Goal: Ask a question

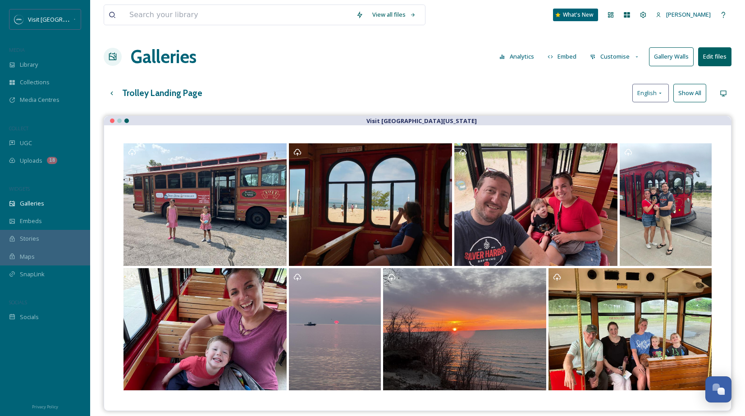
scroll to position [3764, 0]
click at [158, 16] on input at bounding box center [238, 15] width 227 height 20
click at [41, 69] on div "Library" at bounding box center [45, 65] width 90 height 18
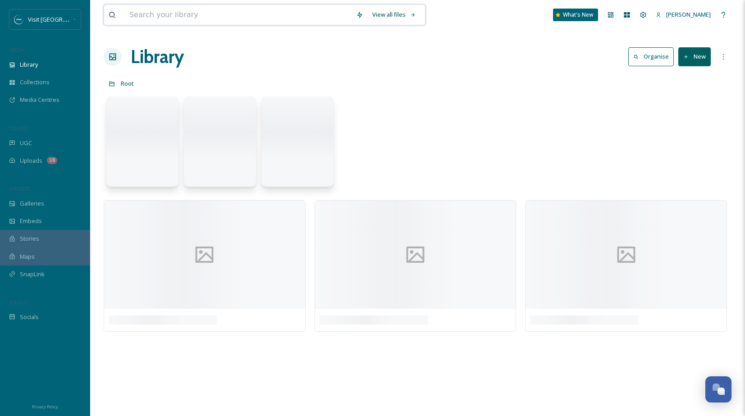
click at [202, 14] on input at bounding box center [238, 15] width 227 height 20
type input "[PERSON_NAME]"
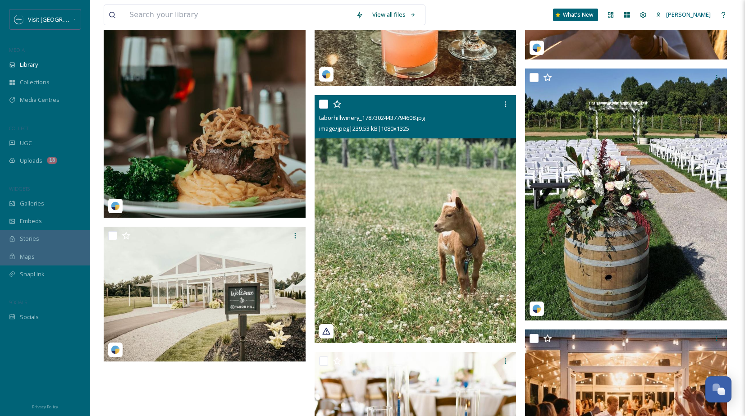
scroll to position [4000, 0]
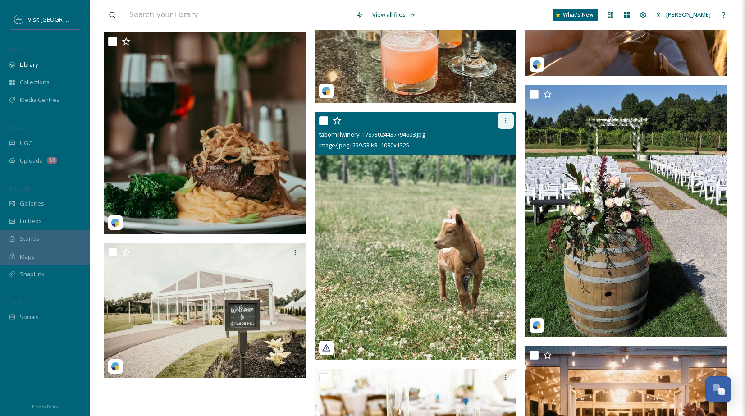
click at [508, 122] on icon at bounding box center [505, 120] width 7 height 7
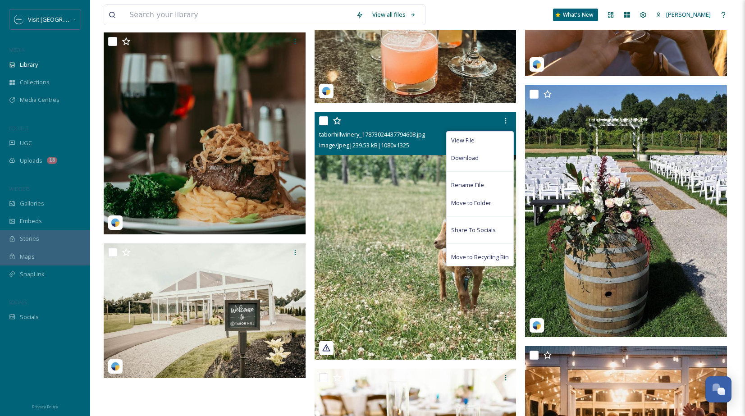
click at [392, 210] on img at bounding box center [416, 236] width 202 height 248
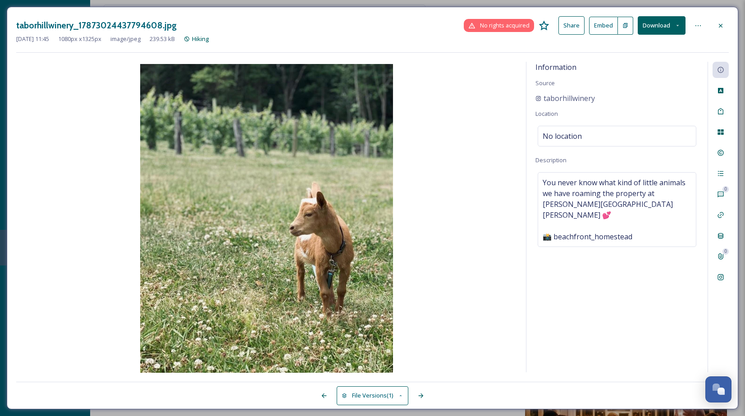
click at [578, 26] on button "Share" at bounding box center [572, 25] width 26 height 18
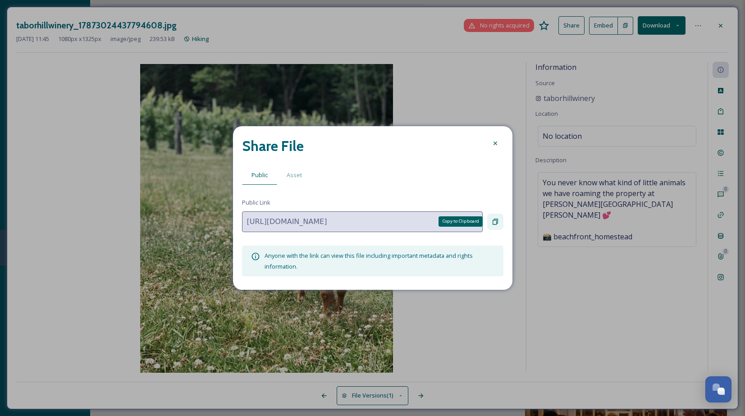
click at [496, 221] on icon at bounding box center [495, 221] width 7 height 7
click at [492, 141] on icon at bounding box center [495, 143] width 7 height 7
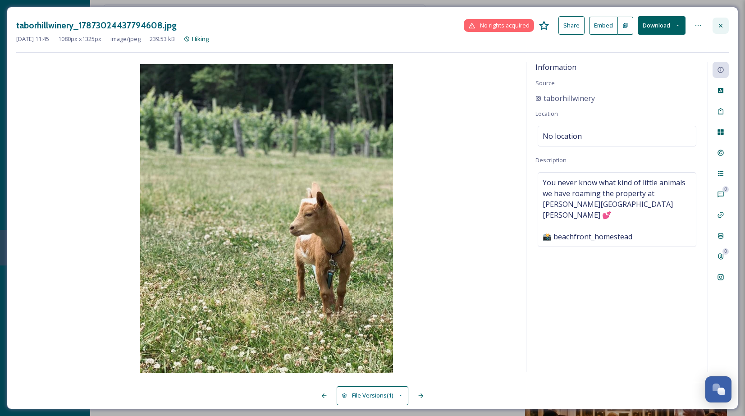
click at [724, 21] on div at bounding box center [721, 26] width 16 height 16
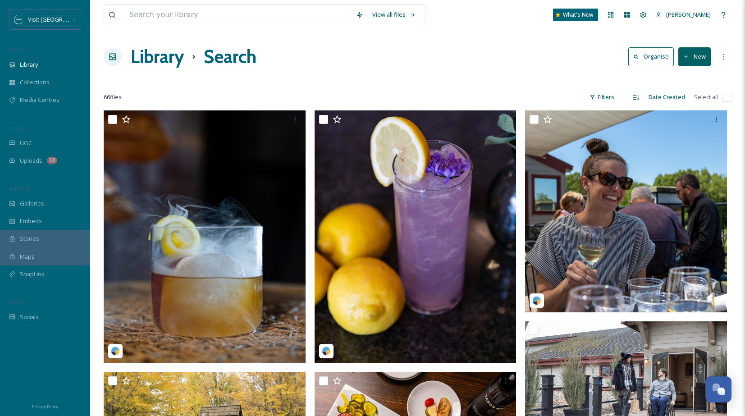
click at [239, 4] on div "View all files What's New [PERSON_NAME]" at bounding box center [418, 15] width 628 height 30
click at [239, 16] on input "To enrich screen reader interactions, please activate Accessibility in Grammarl…" at bounding box center [238, 15] width 227 height 20
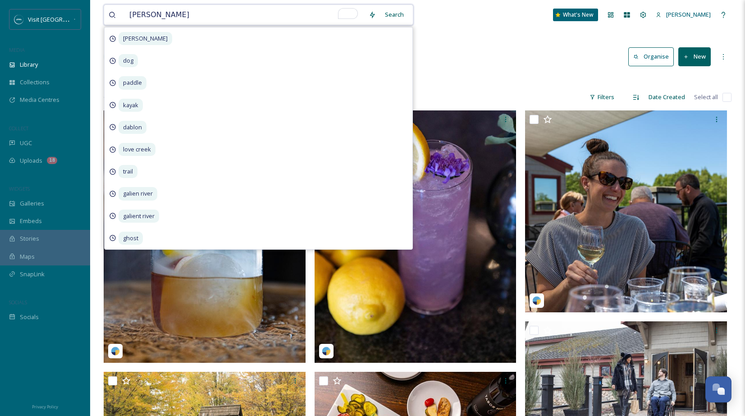
type input "[PERSON_NAME] trail"
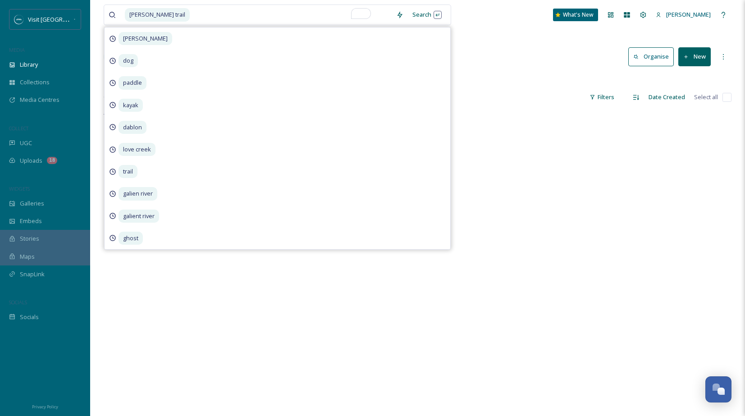
click at [537, 62] on div "Library Search Organise New" at bounding box center [418, 56] width 628 height 27
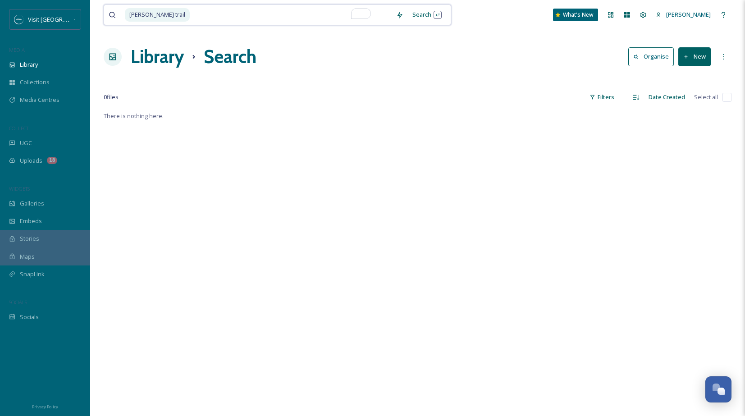
click at [191, 17] on input "To enrich screen reader interactions, please activate Accessibility in Grammarl…" at bounding box center [291, 15] width 201 height 20
type input "t"
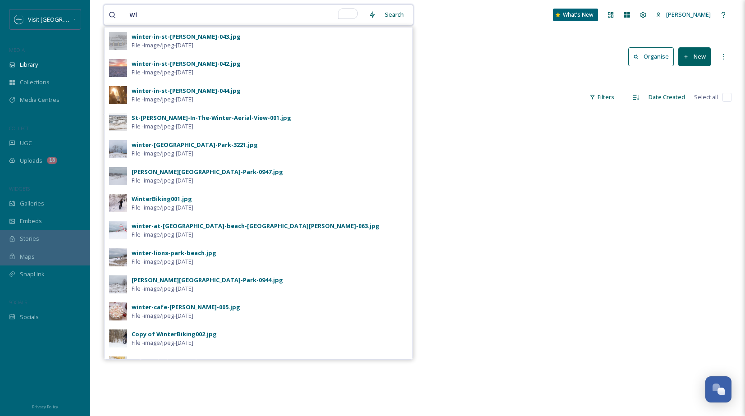
type input "w"
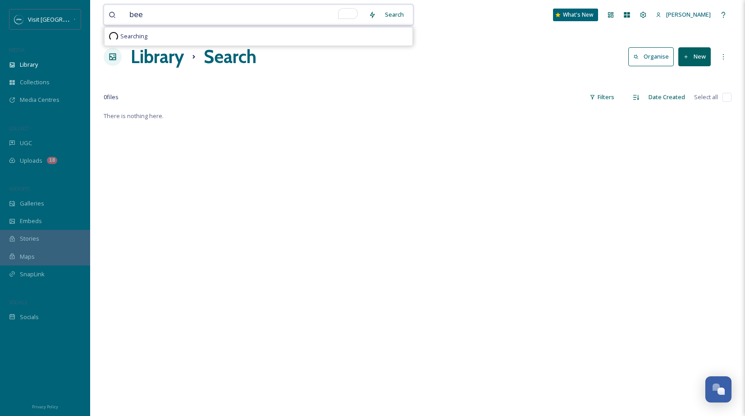
type input "beer"
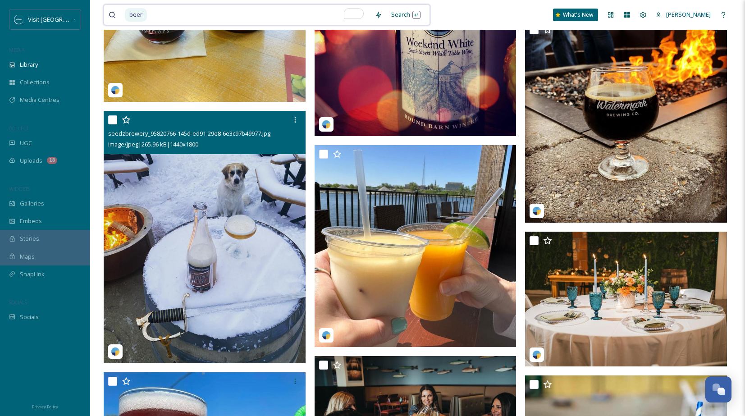
scroll to position [13034, 0]
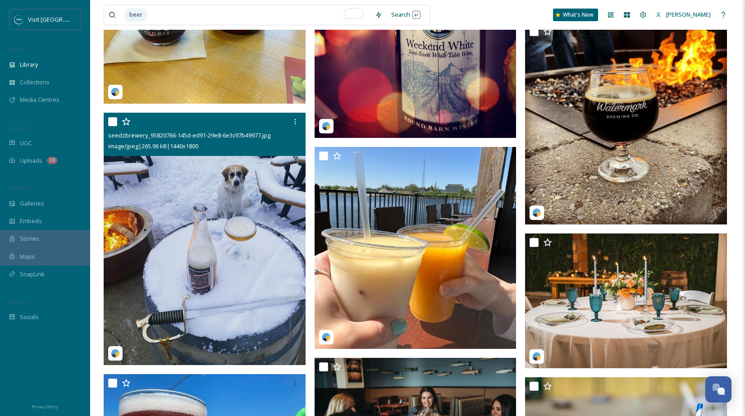
click at [114, 123] on input "checkbox" at bounding box center [112, 121] width 9 height 9
checkbox input "true"
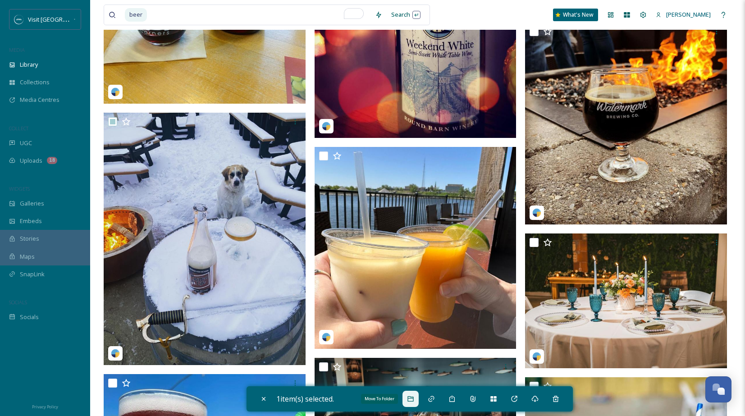
click at [414, 399] on icon at bounding box center [410, 398] width 7 height 7
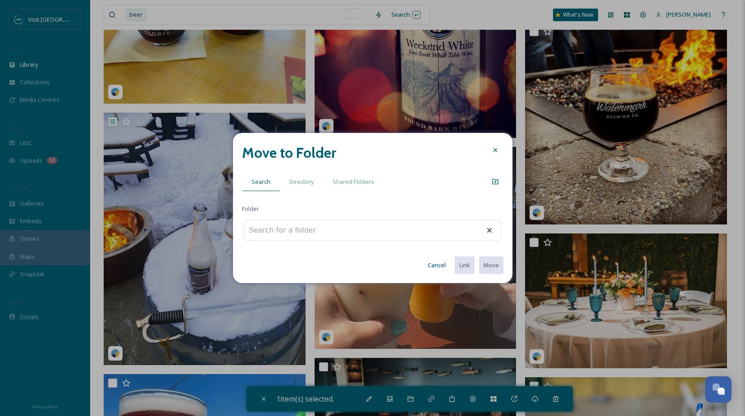
click at [329, 230] on input at bounding box center [294, 230] width 99 height 20
type input "Makers Trail Pets"
click at [498, 180] on icon at bounding box center [495, 181] width 6 height 5
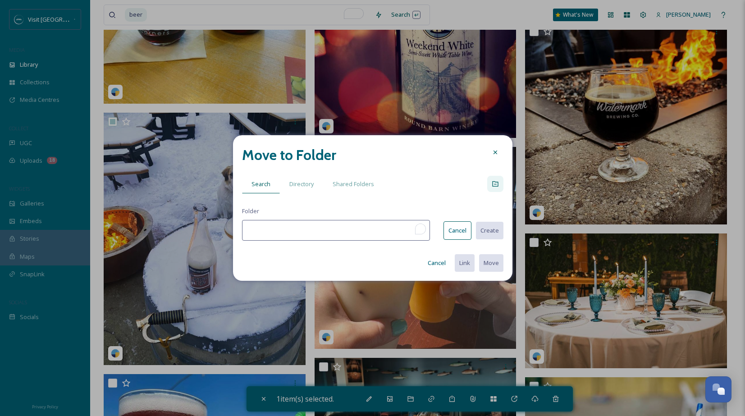
click at [369, 234] on input "To enrich screen reader interactions, please activate Accessibility in Grammarl…" at bounding box center [336, 230] width 188 height 21
type input "Makers Trail Pets"
click at [489, 233] on button "Create" at bounding box center [489, 230] width 28 height 18
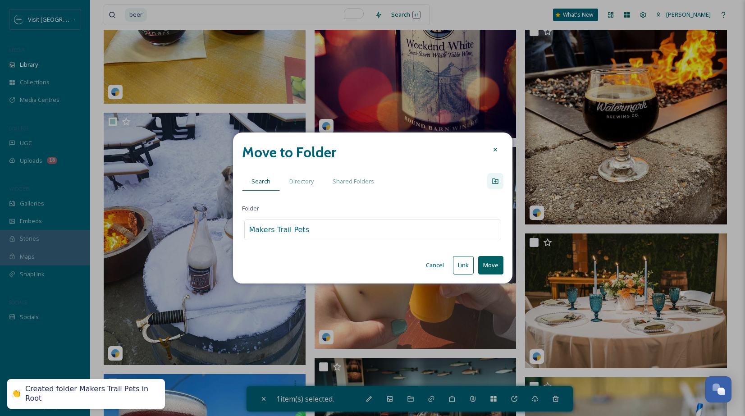
click at [492, 267] on button "Move" at bounding box center [490, 265] width 25 height 18
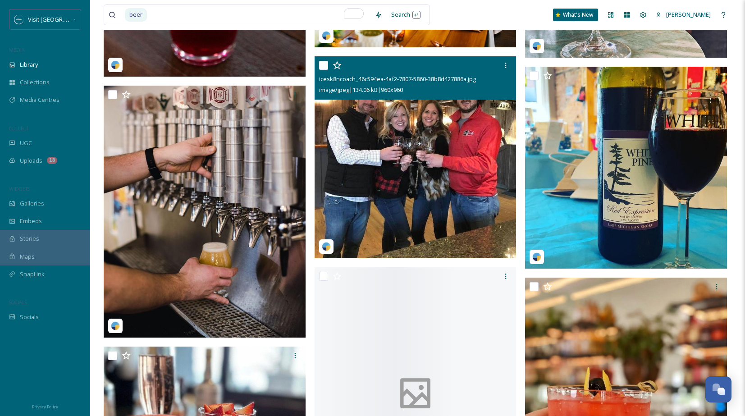
scroll to position [17920, 0]
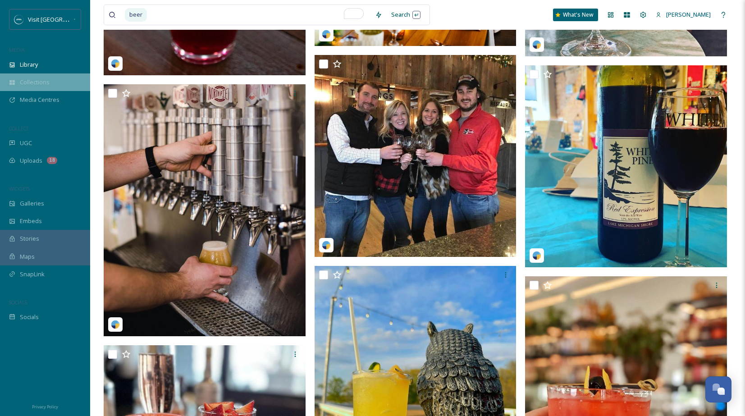
click at [44, 83] on span "Collections" at bounding box center [35, 82] width 30 height 9
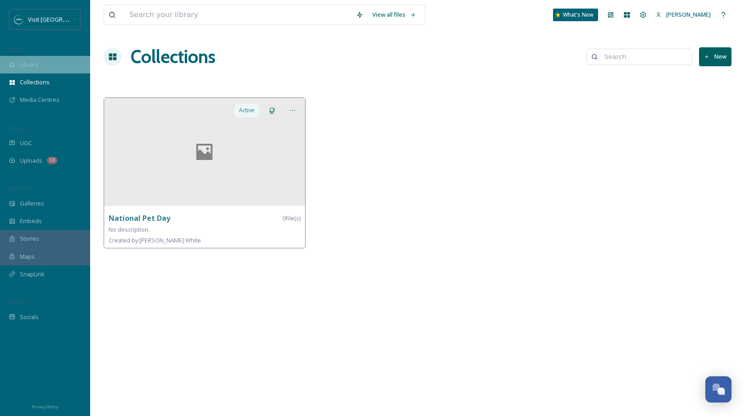
click at [41, 66] on div "Library" at bounding box center [45, 65] width 90 height 18
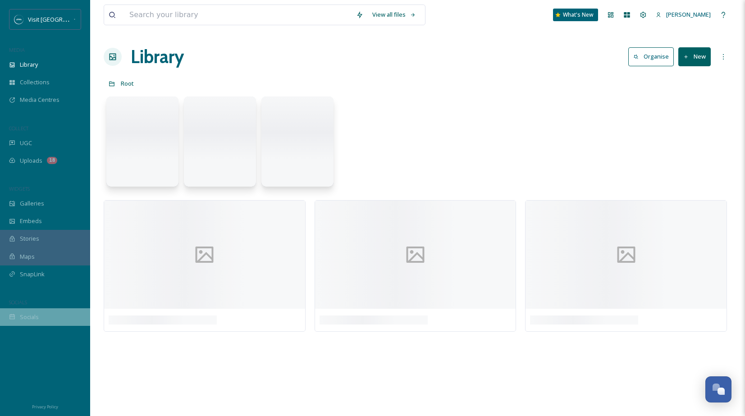
click at [38, 316] on span "Socials" at bounding box center [29, 317] width 19 height 9
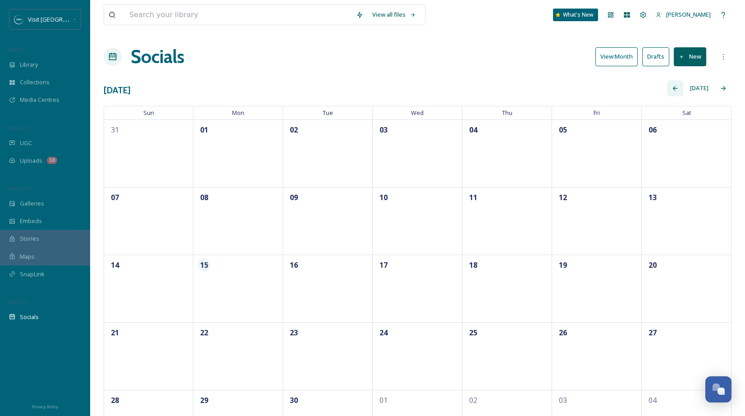
click at [676, 90] on icon at bounding box center [675, 88] width 7 height 7
click at [43, 68] on div "Library" at bounding box center [45, 65] width 90 height 18
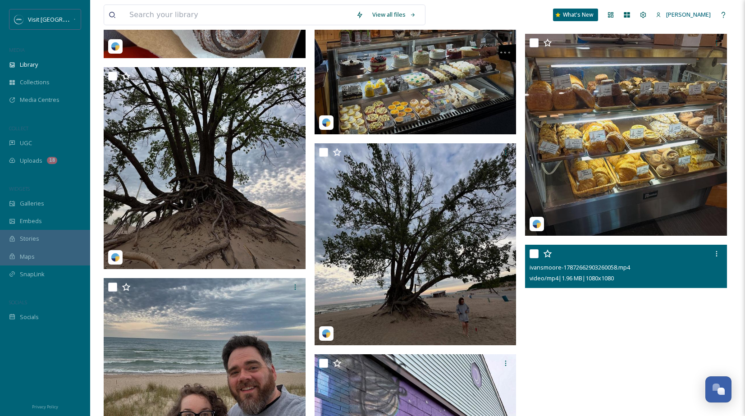
scroll to position [5654, 0]
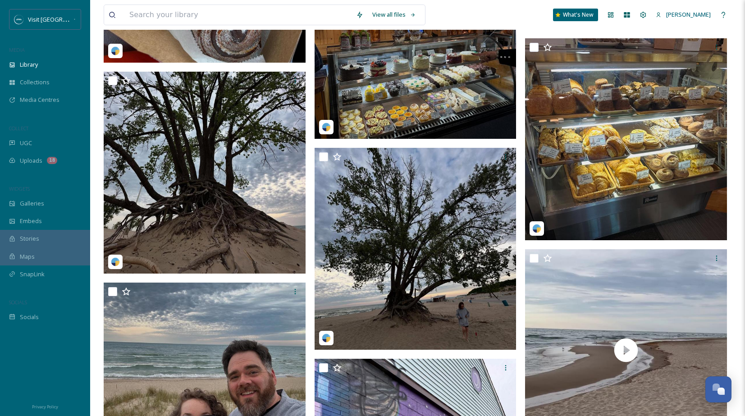
click at [36, 238] on span "Stories" at bounding box center [29, 238] width 19 height 9
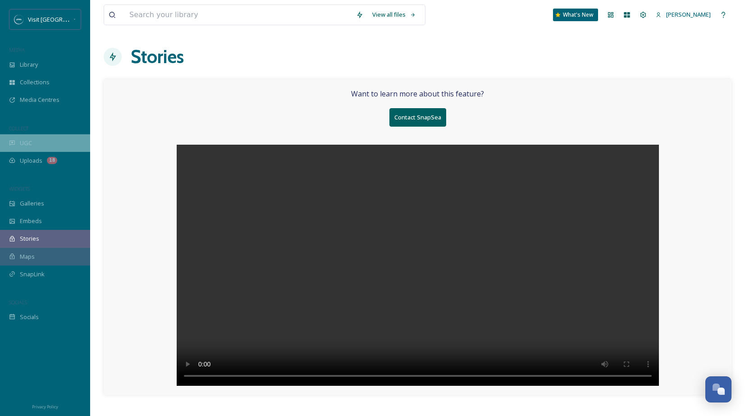
click at [28, 145] on span "UGC" at bounding box center [26, 143] width 12 height 9
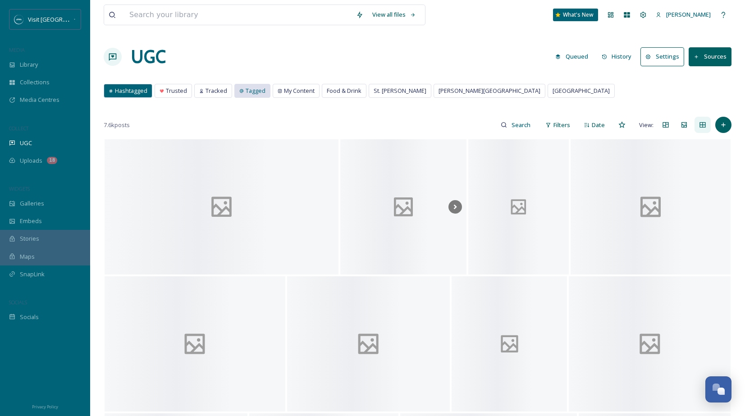
click at [254, 94] on span "Tagged" at bounding box center [256, 91] width 20 height 9
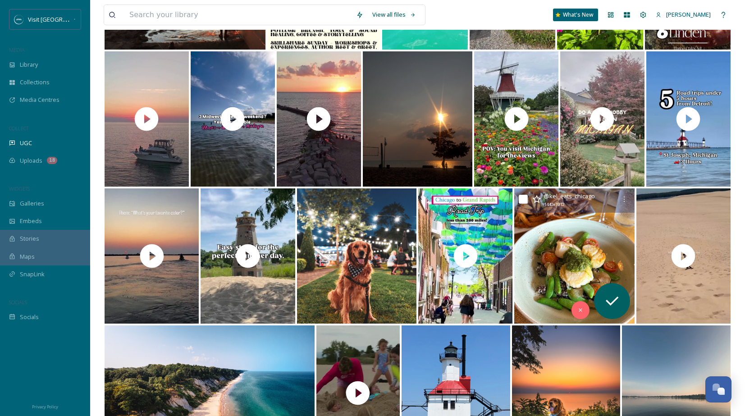
scroll to position [637, 0]
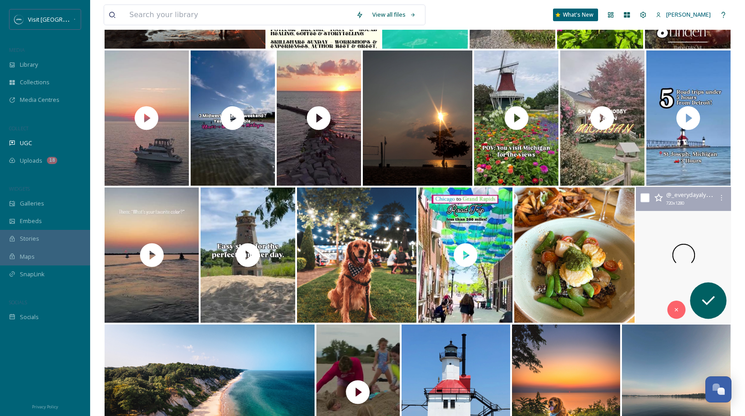
click at [666, 220] on div at bounding box center [683, 255] width 95 height 137
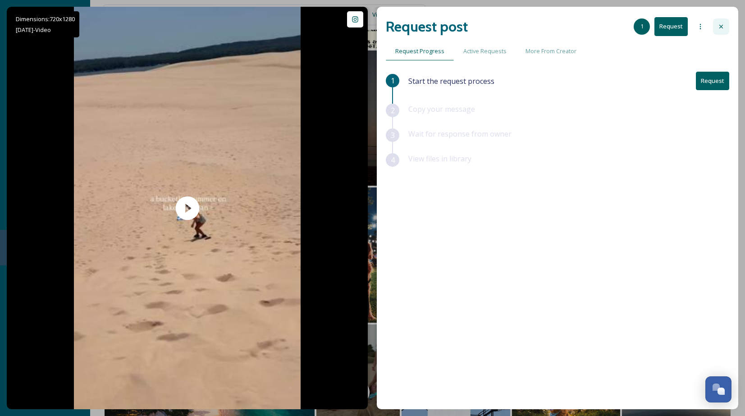
click at [724, 26] on icon at bounding box center [721, 26] width 7 height 7
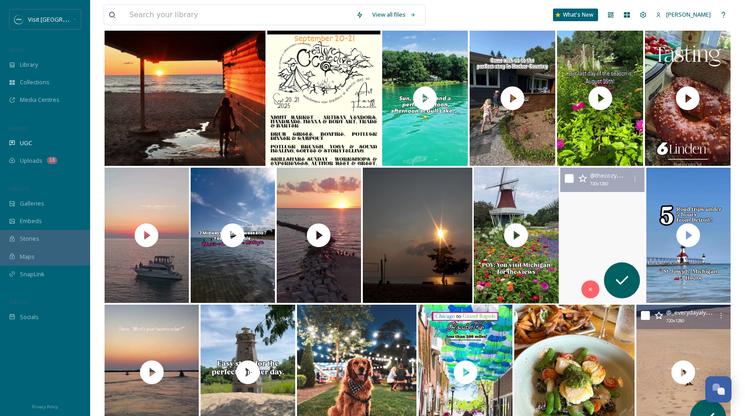
scroll to position [517, 0]
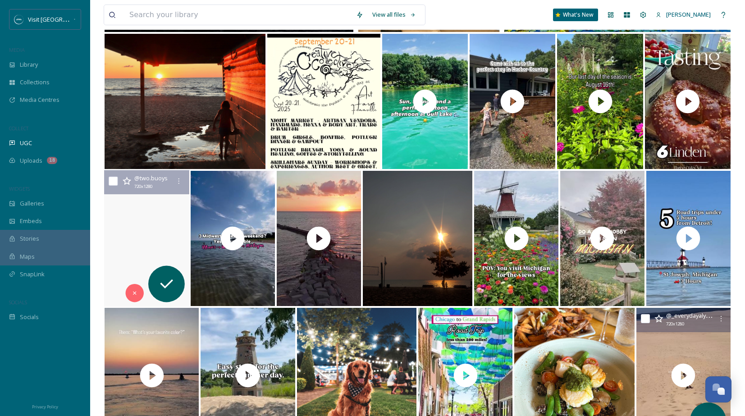
click at [161, 199] on video "I’m no expert, but… anyway, here’s another sunset 🌅 \a\a#newbuffalo #newbuffalo…" at bounding box center [146, 238] width 85 height 137
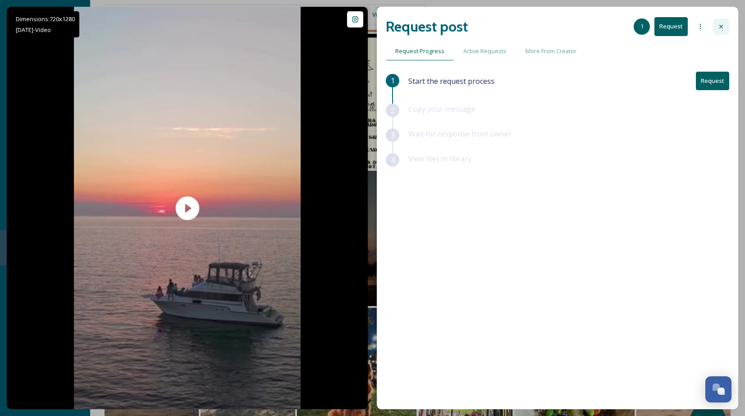
click at [725, 31] on div at bounding box center [721, 26] width 16 height 16
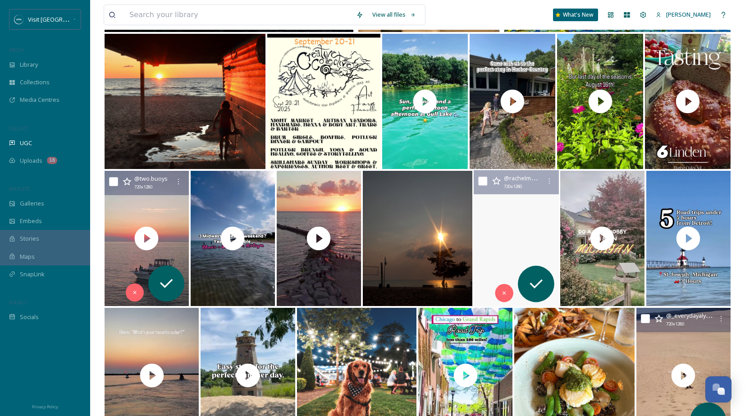
click at [491, 204] on video "Took in some sights in Michigan 👀 #michiganbookstores #schulerbooks #independen…" at bounding box center [516, 238] width 85 height 137
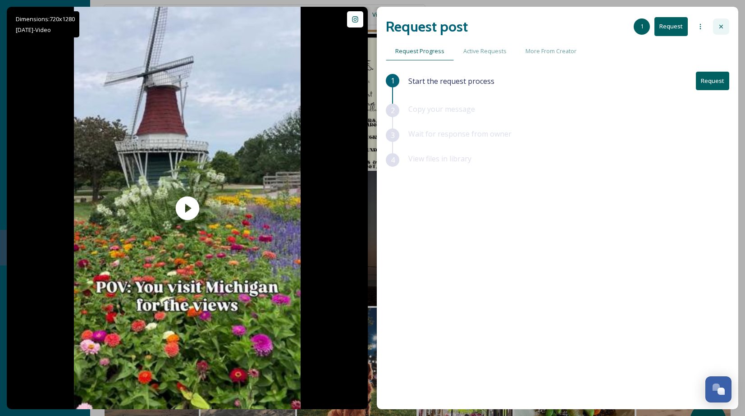
click at [723, 29] on icon at bounding box center [721, 26] width 7 height 7
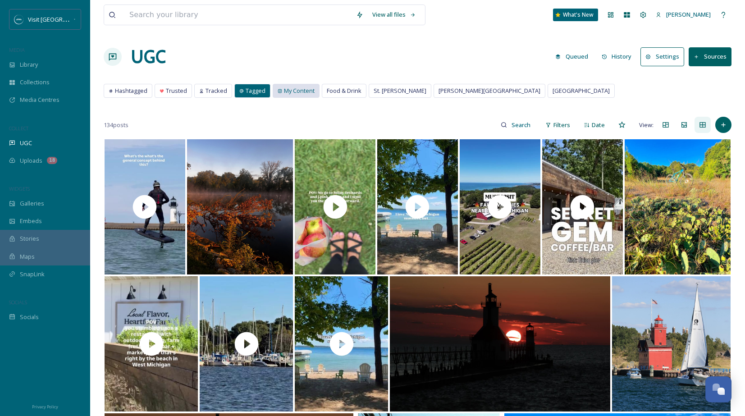
click at [292, 95] on span "My Content" at bounding box center [299, 91] width 31 height 9
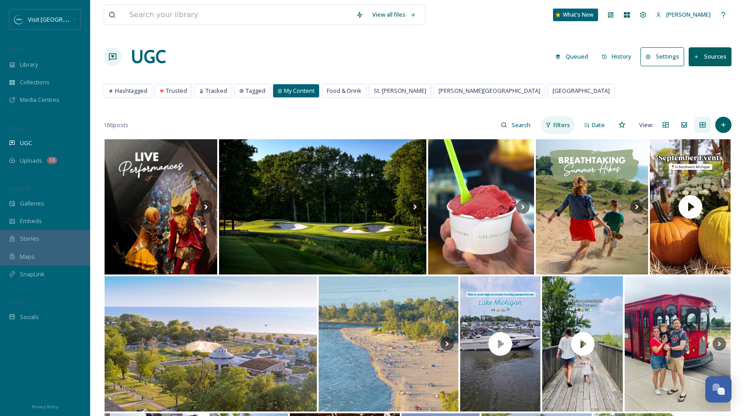
click at [560, 127] on span "Filters" at bounding box center [562, 125] width 17 height 9
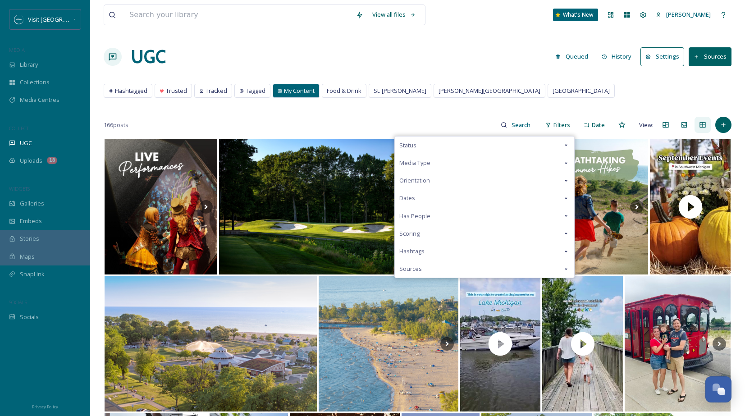
click at [567, 160] on icon at bounding box center [566, 163] width 7 height 7
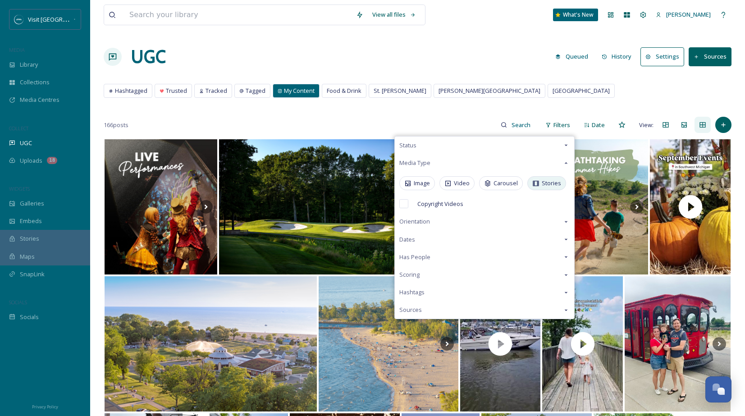
click at [546, 181] on span "Stories" at bounding box center [551, 183] width 19 height 9
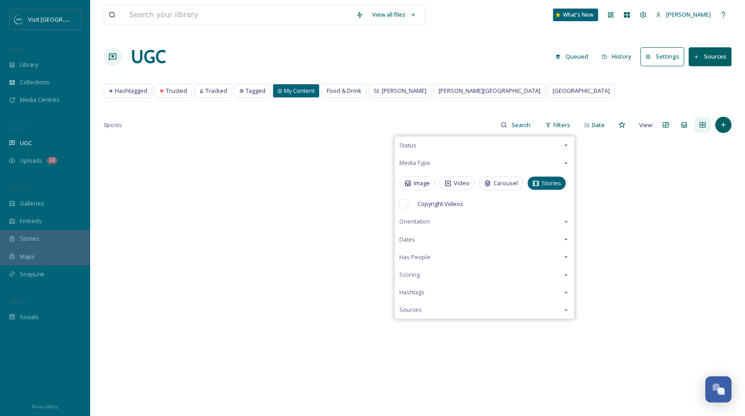
click at [522, 92] on div "Hashtagged Trusted Tracked Tagged My Content Food & Drink St. [PERSON_NAME] Har…" at bounding box center [418, 93] width 628 height 18
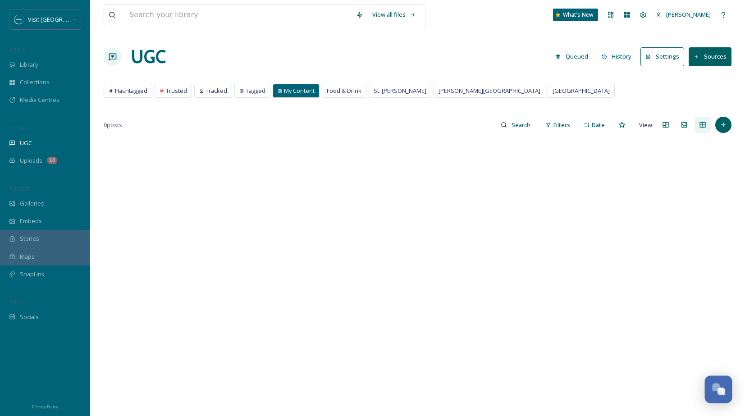
click at [720, 384] on div "Open Chat" at bounding box center [719, 388] width 27 height 15
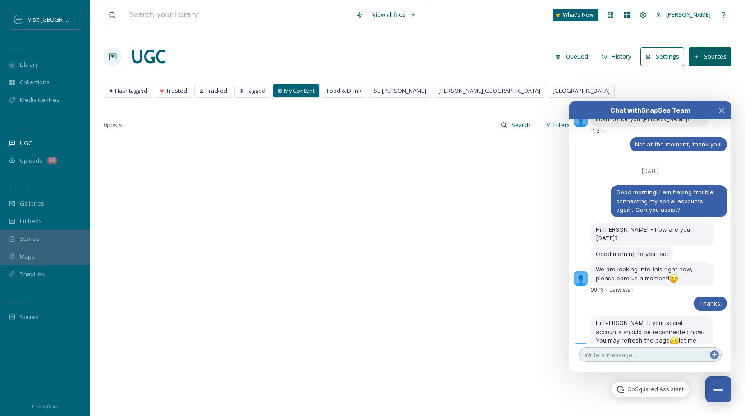
scroll to position [3772, 0]
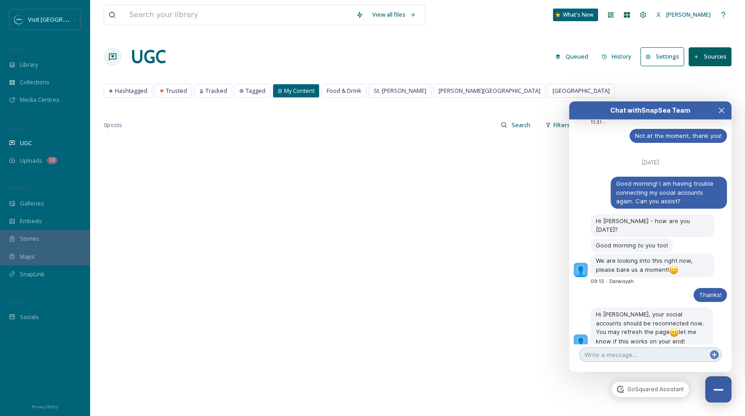
click at [644, 356] on textarea at bounding box center [650, 355] width 142 height 14
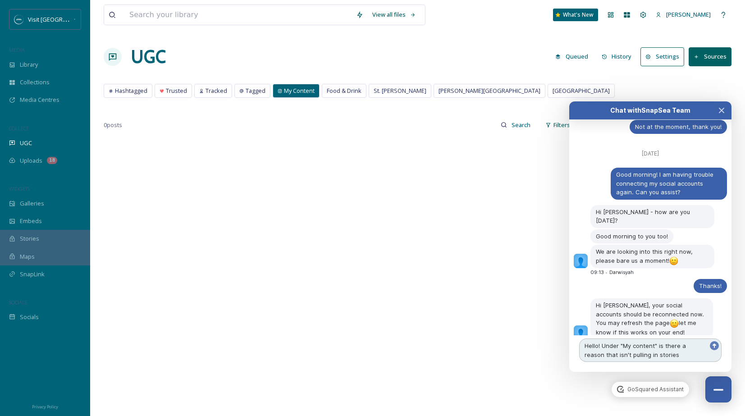
type textarea "Hello! Under "My content" is there a reason that isn't pulling in stories?"
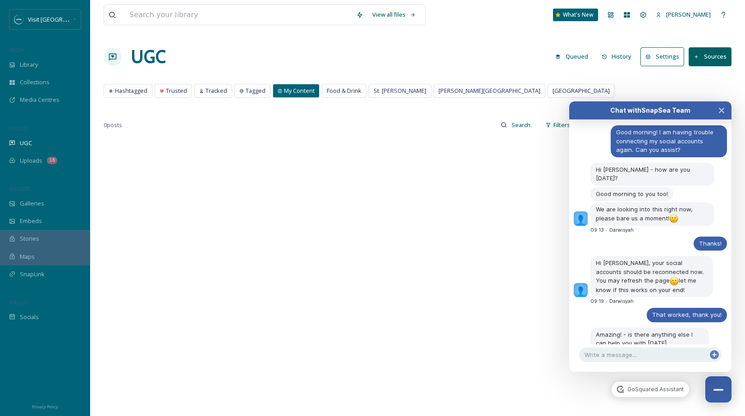
click at [287, 90] on span "My Content" at bounding box center [299, 91] width 31 height 9
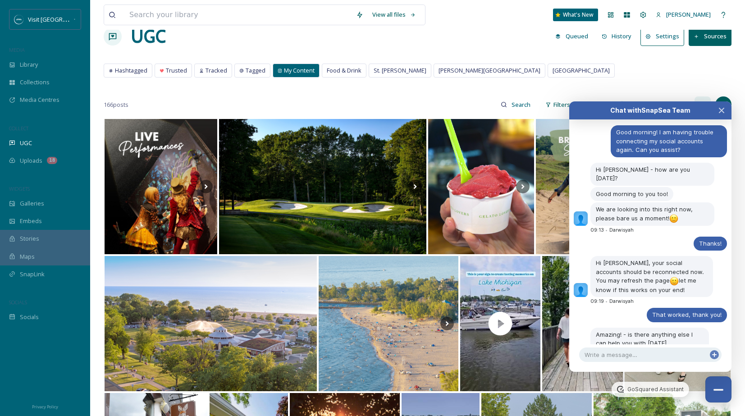
scroll to position [53, 0]
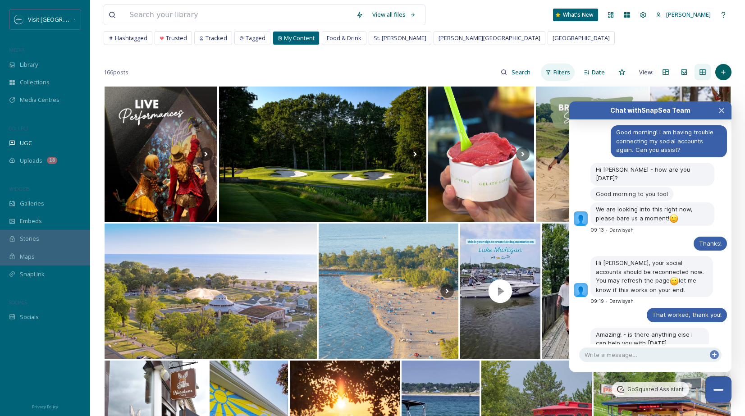
click at [559, 73] on span "Filters" at bounding box center [562, 72] width 17 height 9
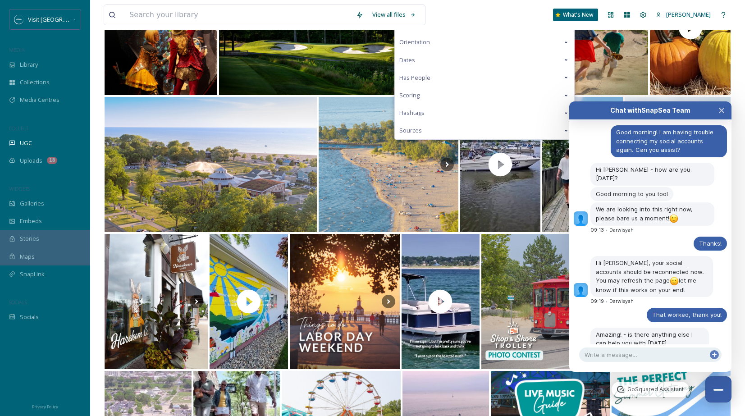
scroll to position [173, 0]
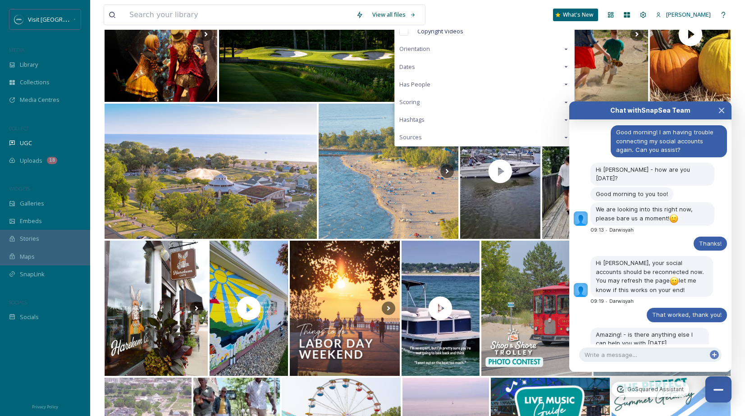
click at [542, 67] on div "Dates" at bounding box center [484, 67] width 179 height 18
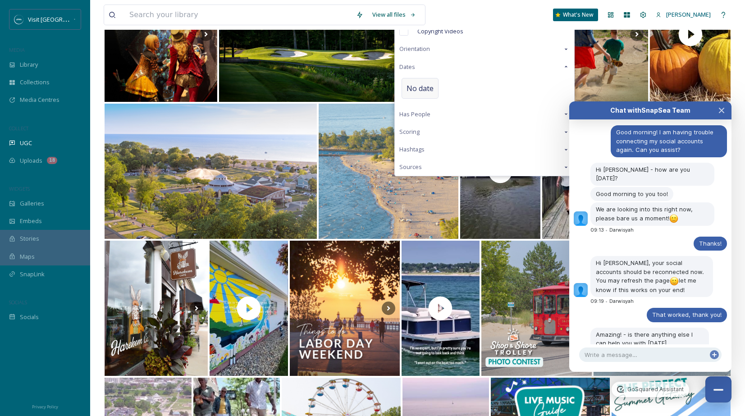
click at [418, 89] on span "No date" at bounding box center [420, 88] width 27 height 11
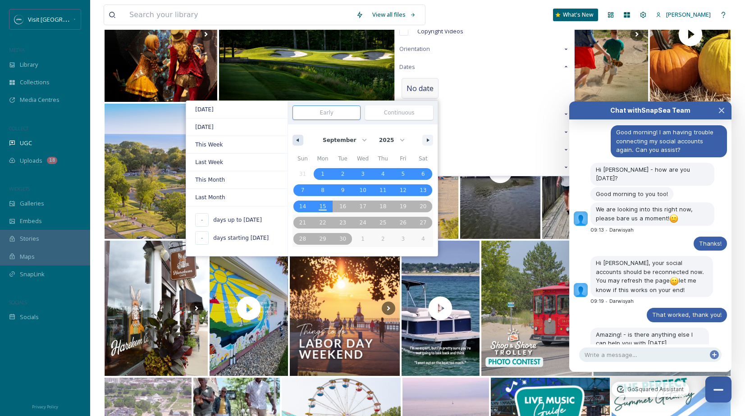
click at [302, 142] on button "button" at bounding box center [298, 140] width 11 height 11
select select "7"
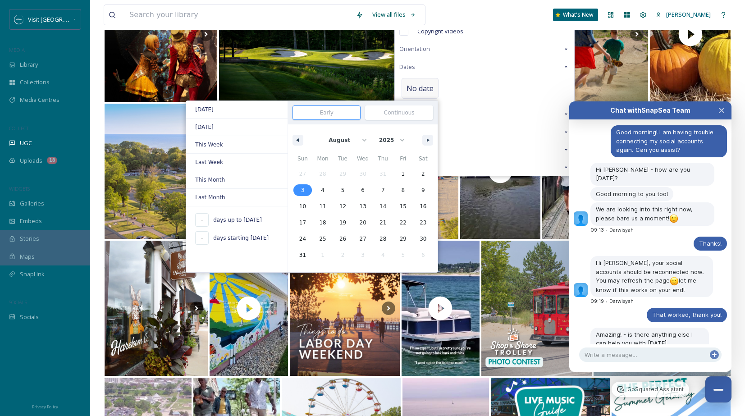
click at [300, 188] on span "3" at bounding box center [303, 190] width 20 height 12
type input "[DATE]"
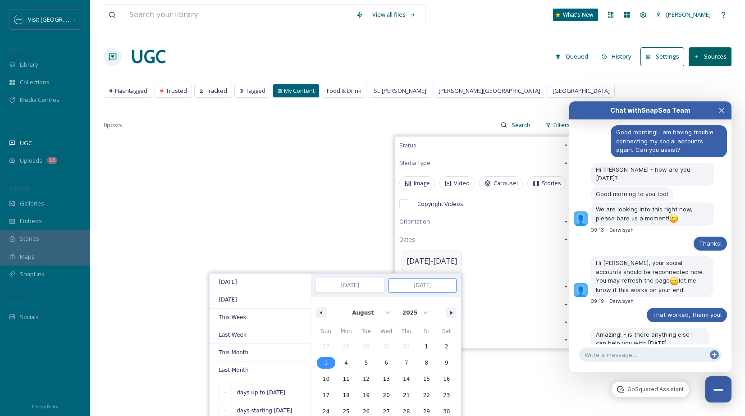
click at [350, 286] on input "[DATE]" at bounding box center [350, 286] width 67 height 14
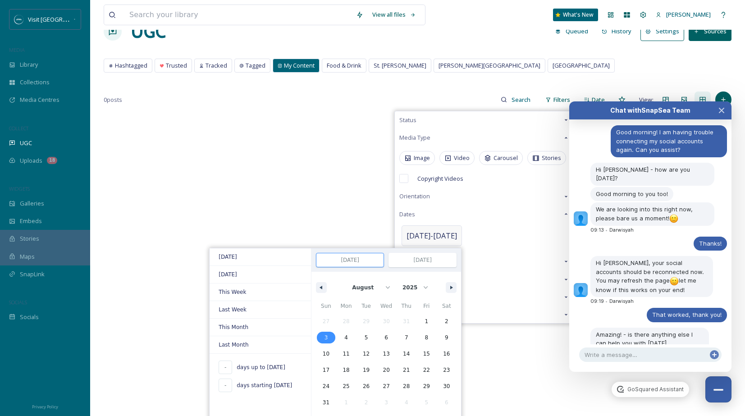
scroll to position [26, 0]
click at [317, 286] on button "button" at bounding box center [321, 287] width 11 height 11
select select "6"
click at [325, 367] on span "20" at bounding box center [326, 370] width 20 height 12
type input "[DATE]"
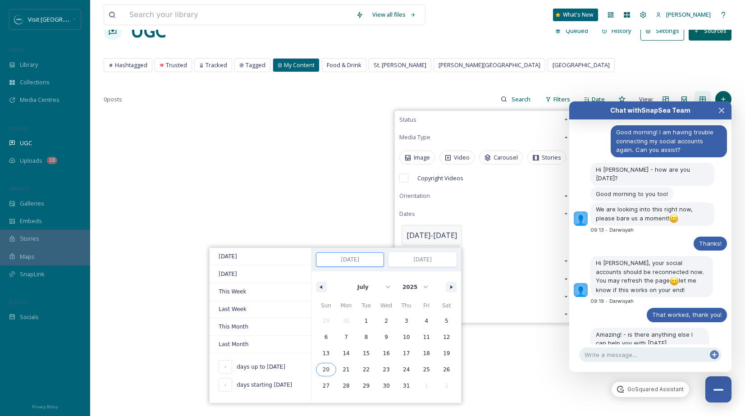
type input "[DATE]"
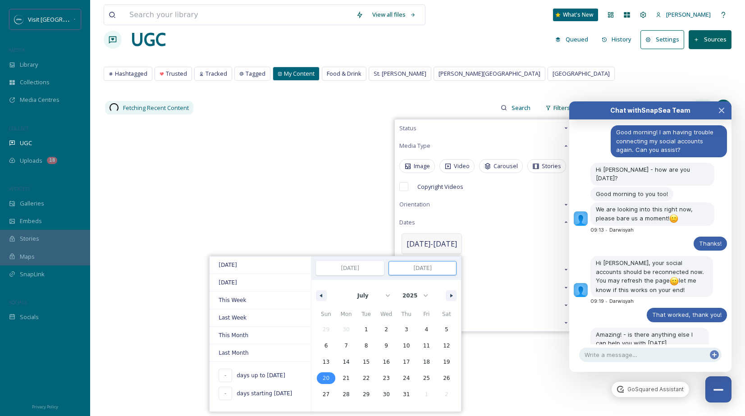
scroll to position [35, 0]
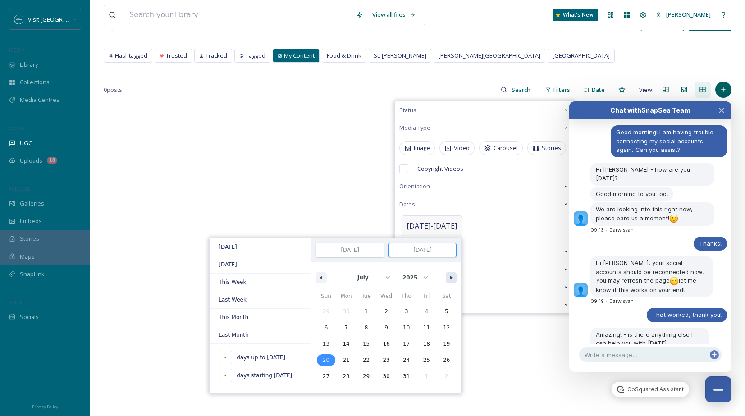
click at [446, 280] on button "button" at bounding box center [451, 277] width 11 height 11
select select "7"
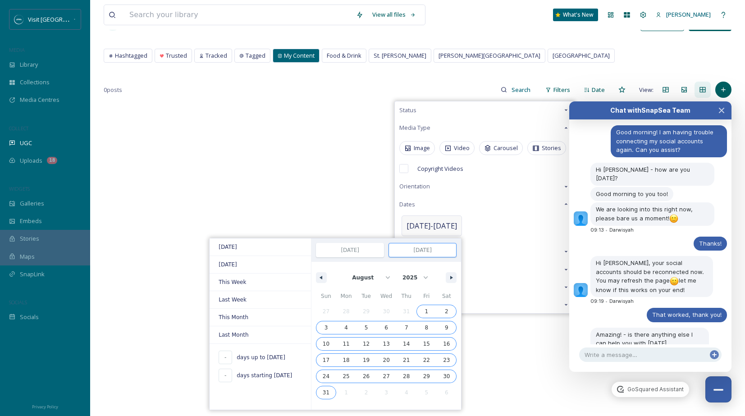
type input "[DATE]"
select select "6"
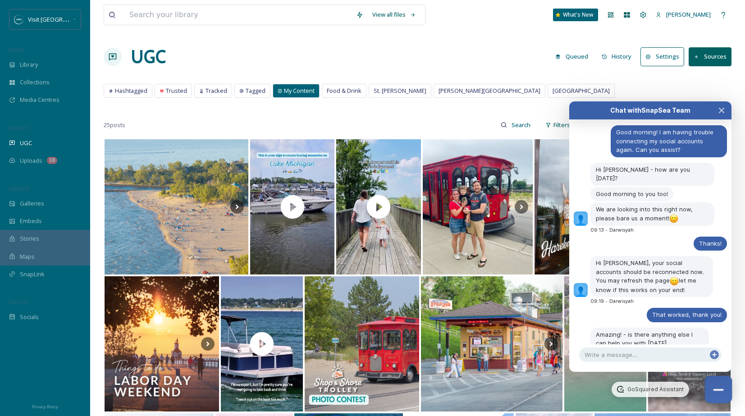
click at [714, 388] on button "Close Chat" at bounding box center [719, 390] width 28 height 28
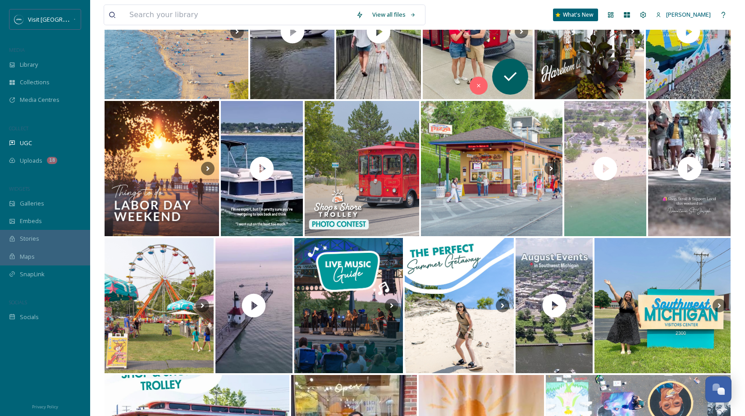
scroll to position [176, 0]
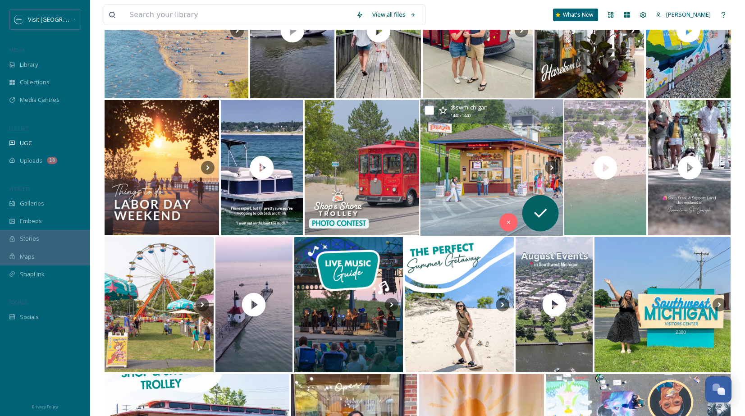
click at [500, 142] on img at bounding box center [492, 168] width 143 height 137
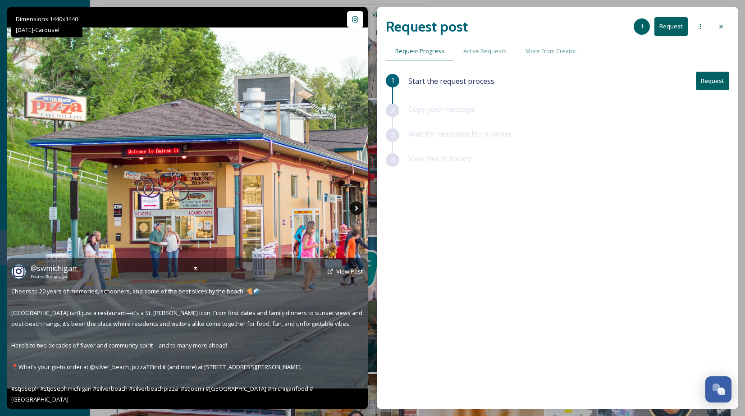
click at [358, 206] on icon at bounding box center [357, 209] width 14 height 14
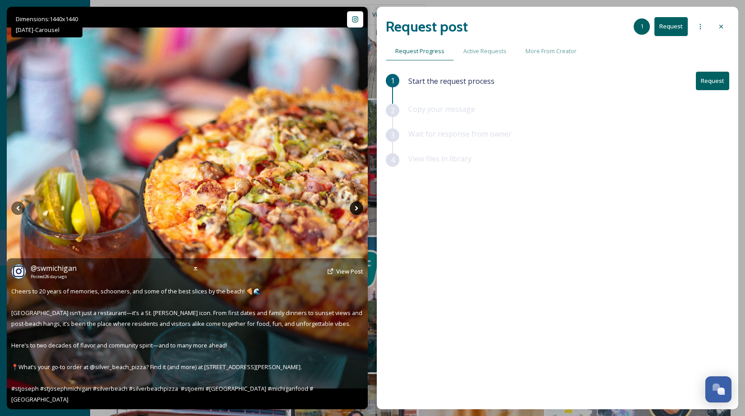
click at [358, 207] on icon at bounding box center [357, 209] width 14 height 14
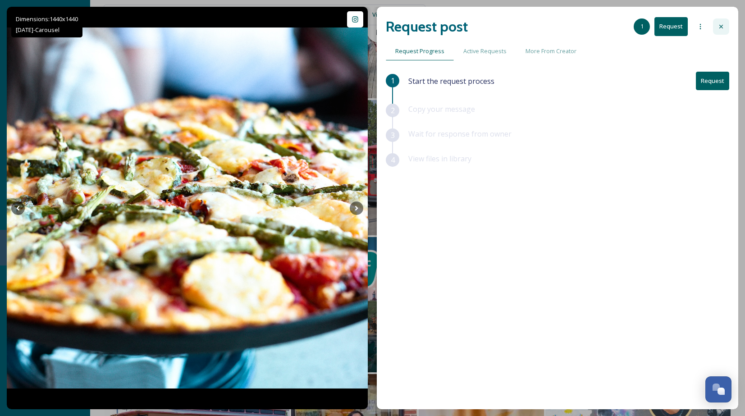
click at [719, 23] on icon at bounding box center [721, 26] width 7 height 7
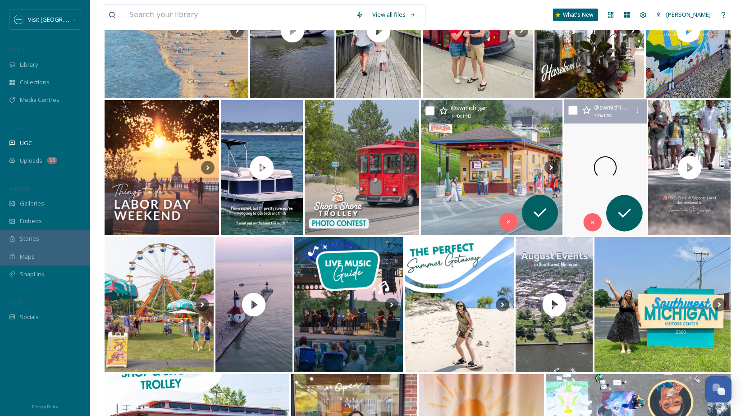
click at [622, 182] on div at bounding box center [605, 168] width 83 height 137
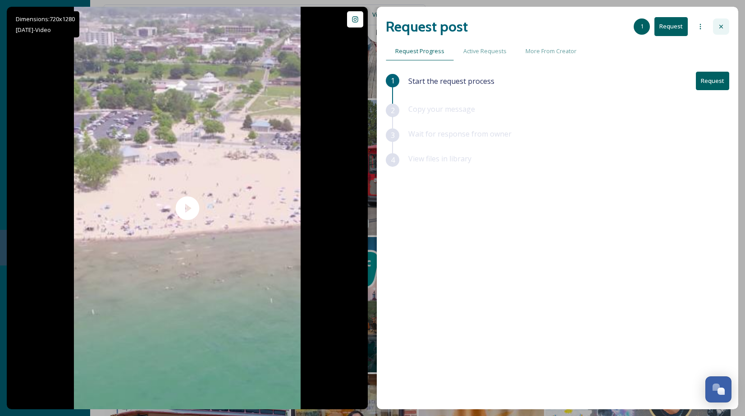
click at [722, 32] on div at bounding box center [721, 26] width 16 height 16
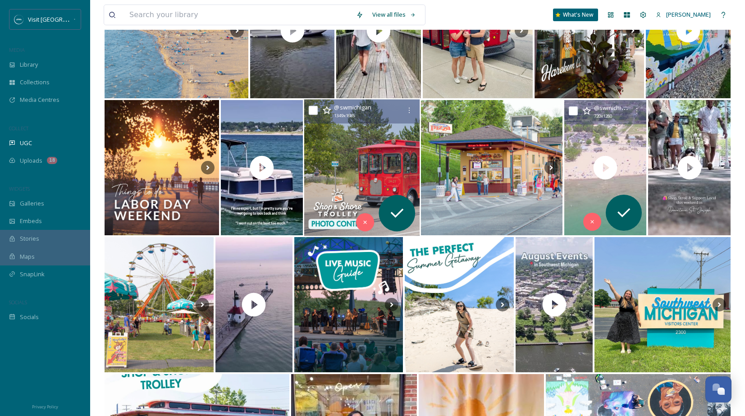
scroll to position [3858, 0]
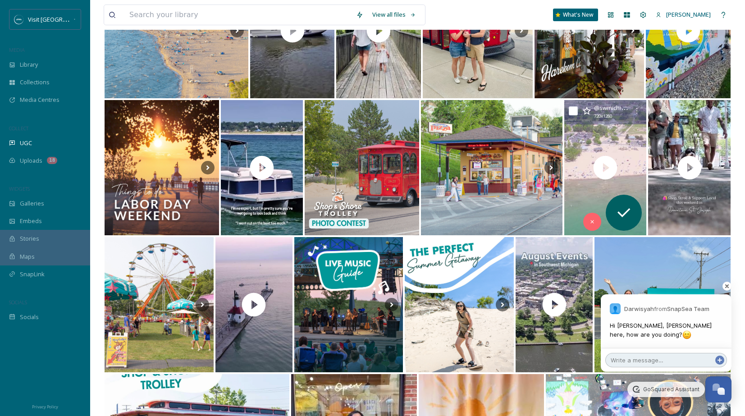
click at [657, 361] on textarea at bounding box center [667, 360] width 122 height 14
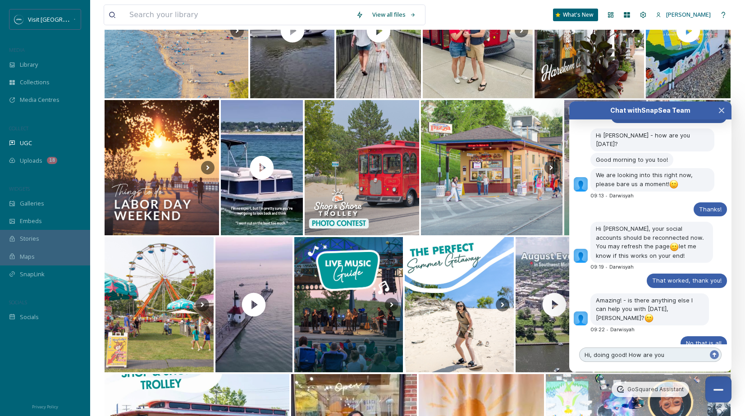
type textarea "Hi, doing good! How are you?"
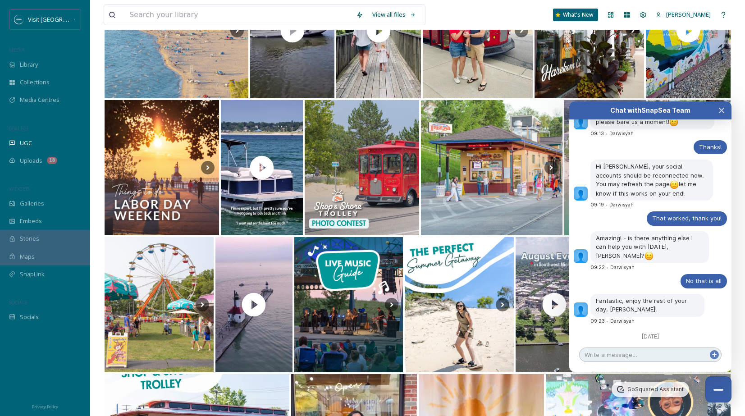
scroll to position [3919, 0]
